Goal: Information Seeking & Learning: Compare options

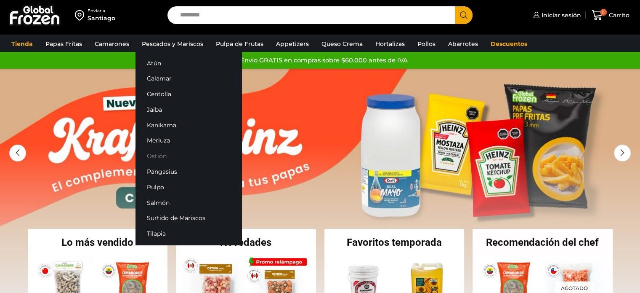
click at [156, 155] on link "Ostión" at bounding box center [189, 156] width 106 height 16
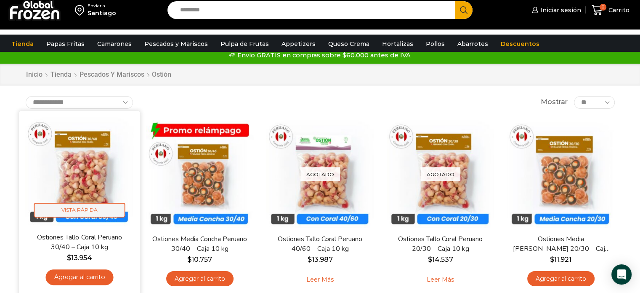
scroll to position [42, 0]
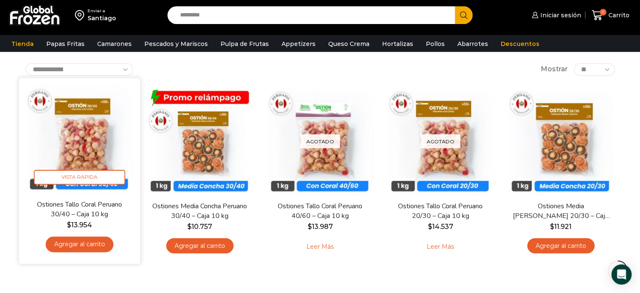
click at [83, 153] on img at bounding box center [79, 138] width 109 height 109
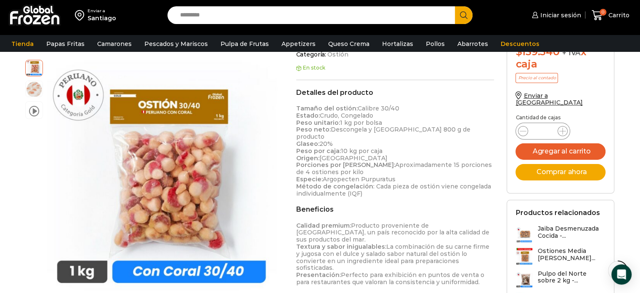
scroll to position [253, 0]
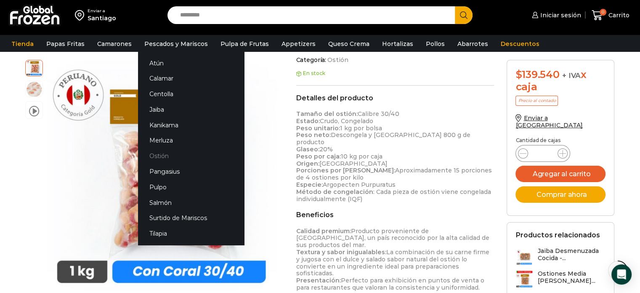
click at [158, 157] on link "Ostión" at bounding box center [191, 156] width 106 height 16
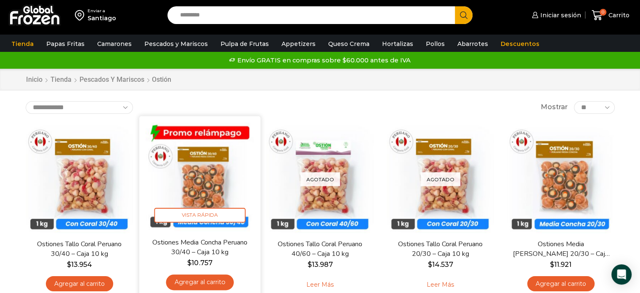
click at [208, 173] on img at bounding box center [200, 176] width 109 height 109
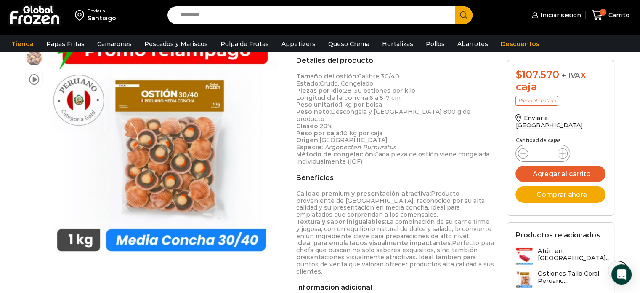
scroll to position [295, 0]
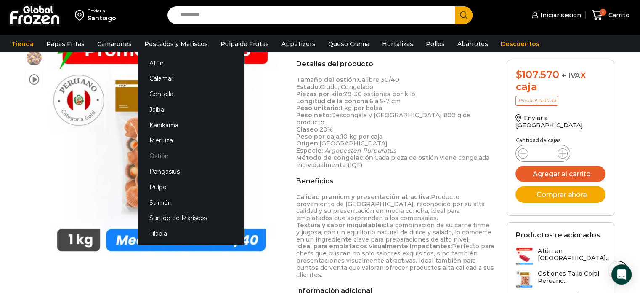
click at [155, 154] on link "Ostión" at bounding box center [191, 156] width 106 height 16
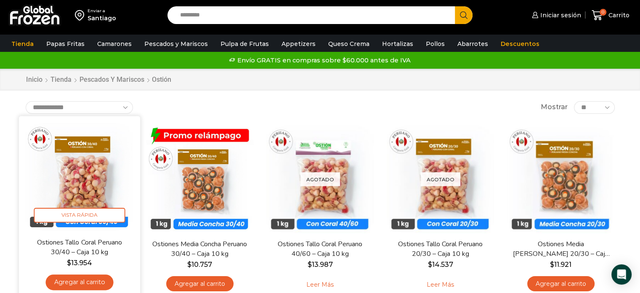
click at [99, 175] on img at bounding box center [79, 176] width 109 height 109
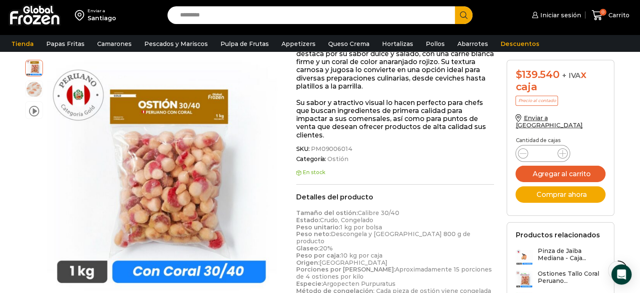
scroll to position [168, 0]
